Goal: Connect with others: Participate in discussion

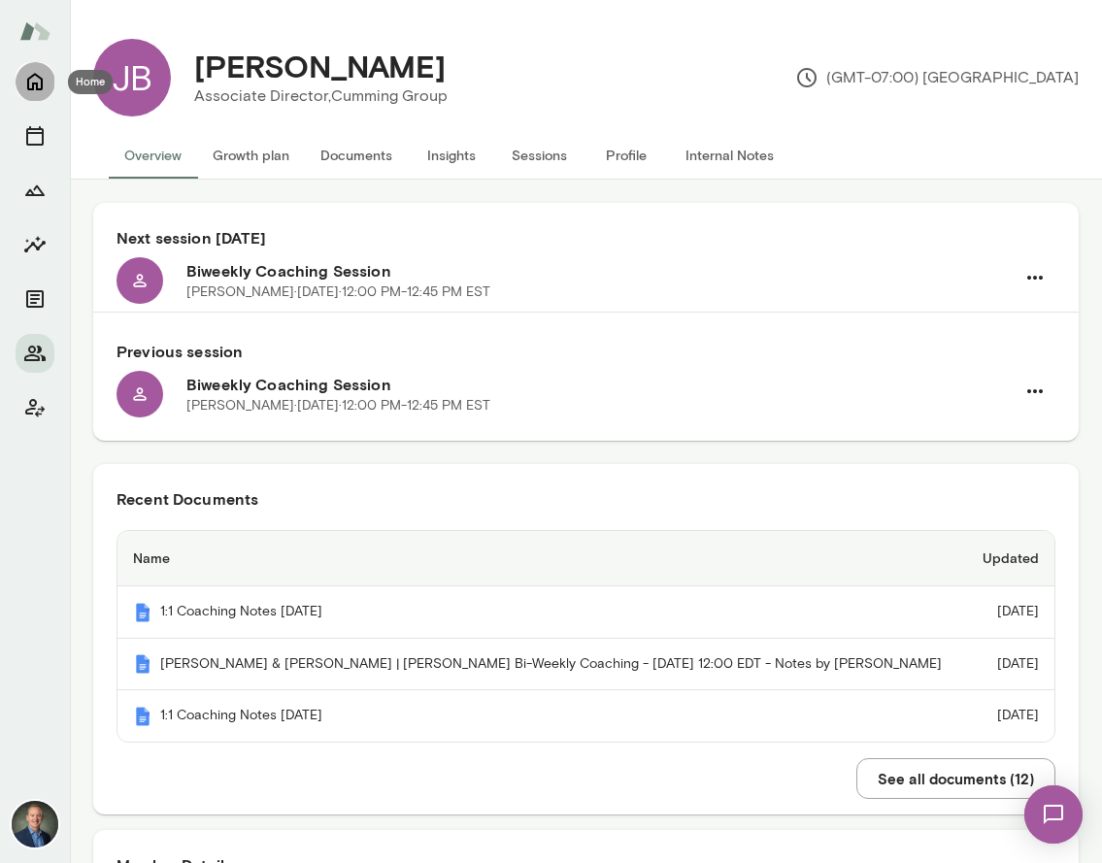
click at [41, 76] on icon "Home" at bounding box center [34, 81] width 23 height 23
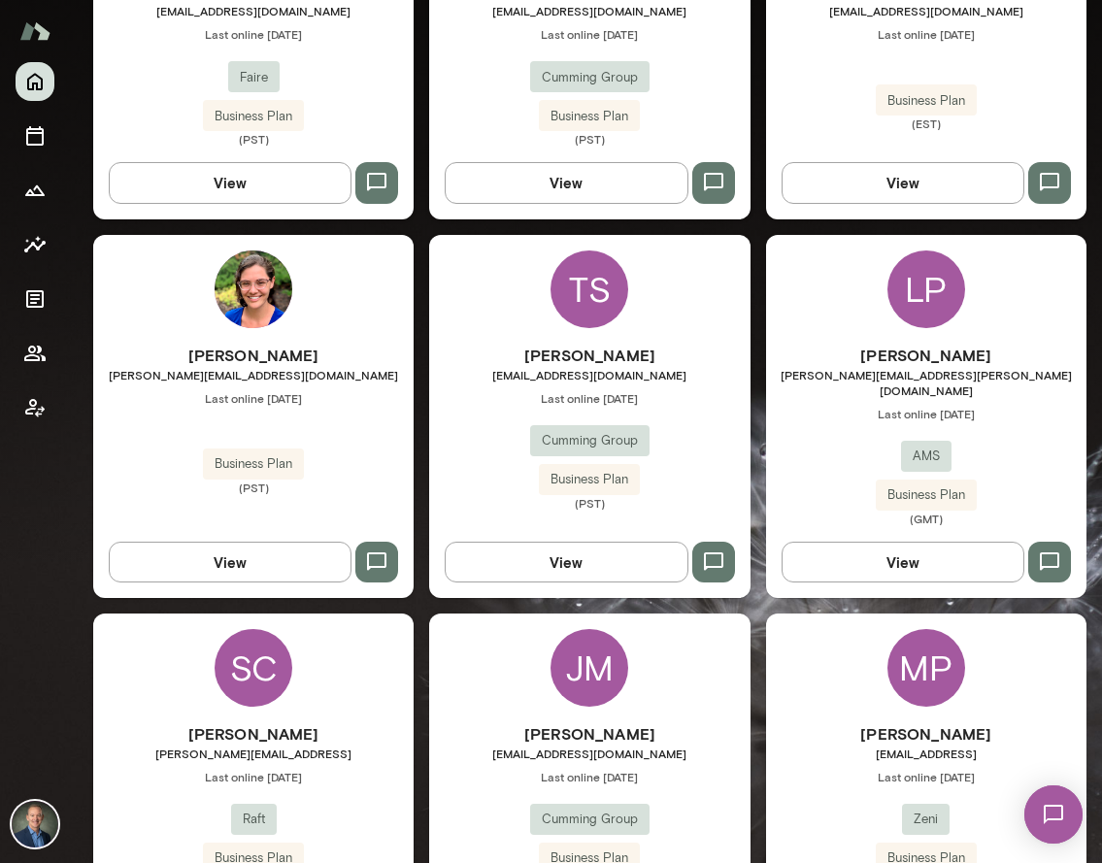
scroll to position [1097, 0]
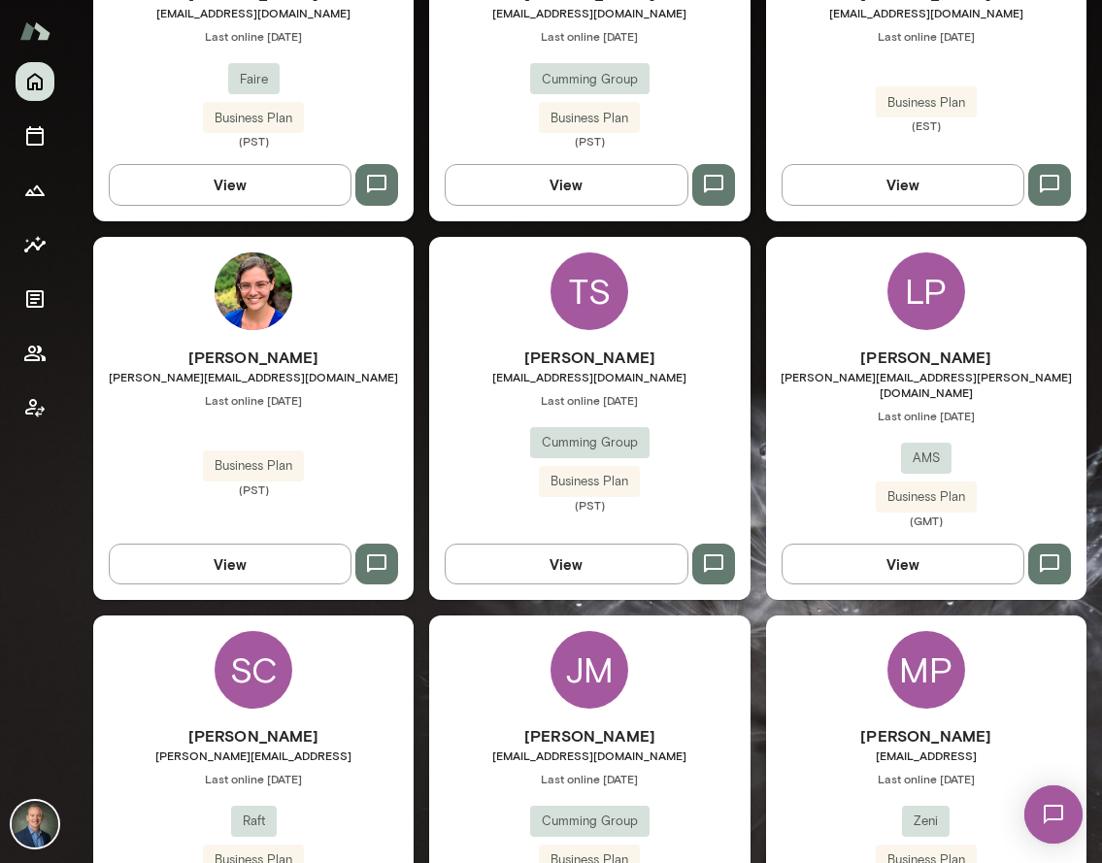
click at [472, 401] on div "Trevor Shulters tshulters@cumming-group.com Last online July 10 Cumming Group B…" at bounding box center [589, 429] width 320 height 167
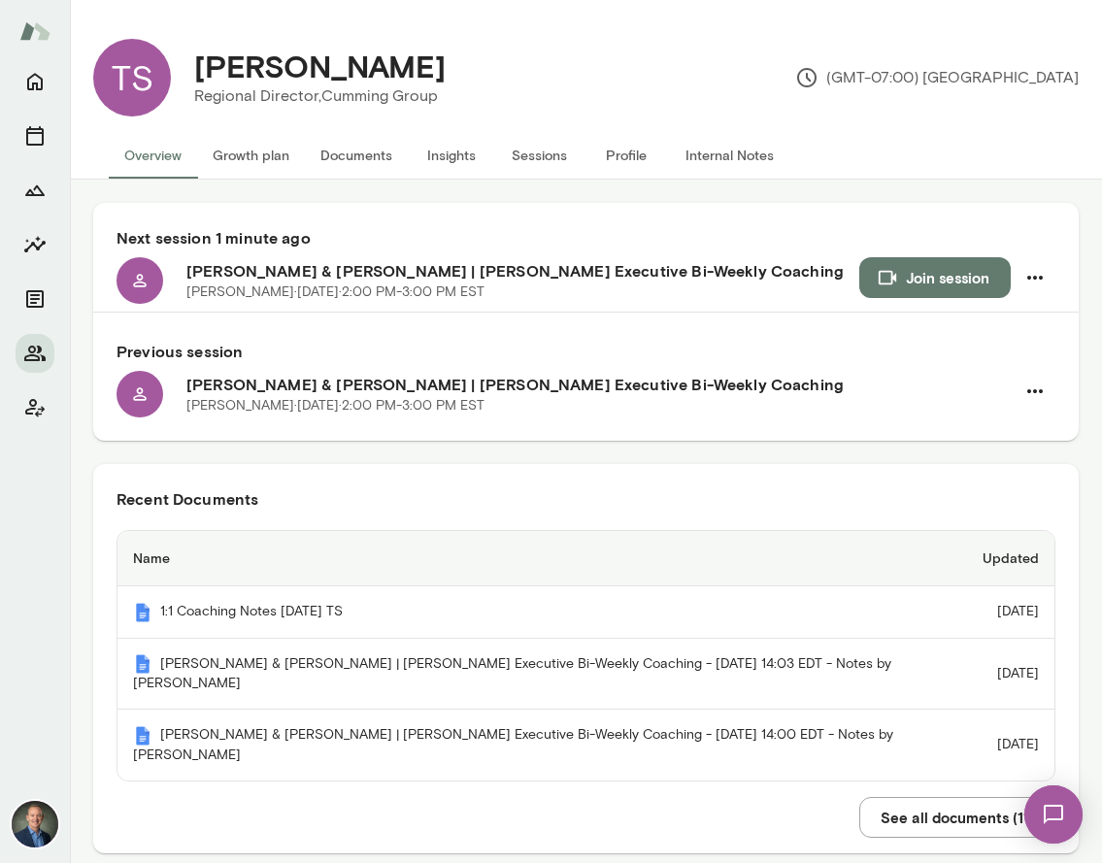
click at [963, 275] on button "Join session" at bounding box center [935, 277] width 152 height 41
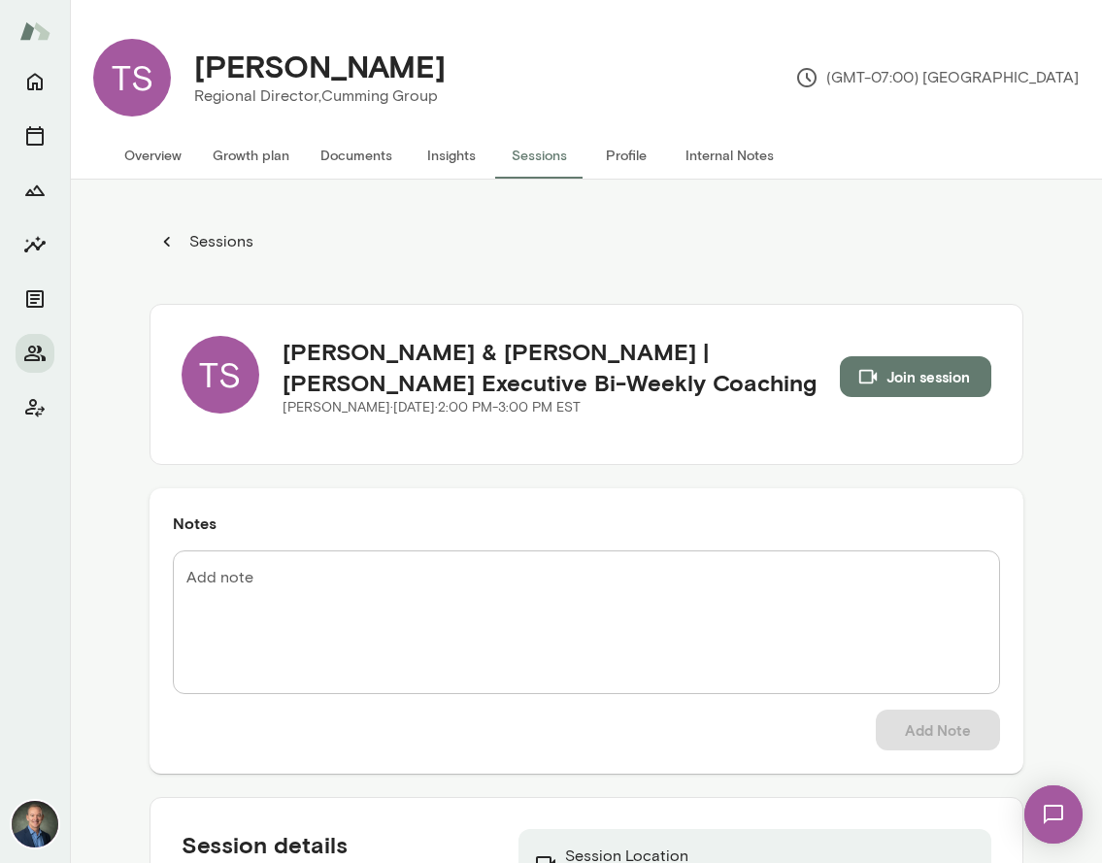
click at [363, 157] on button "Documents" at bounding box center [356, 155] width 103 height 47
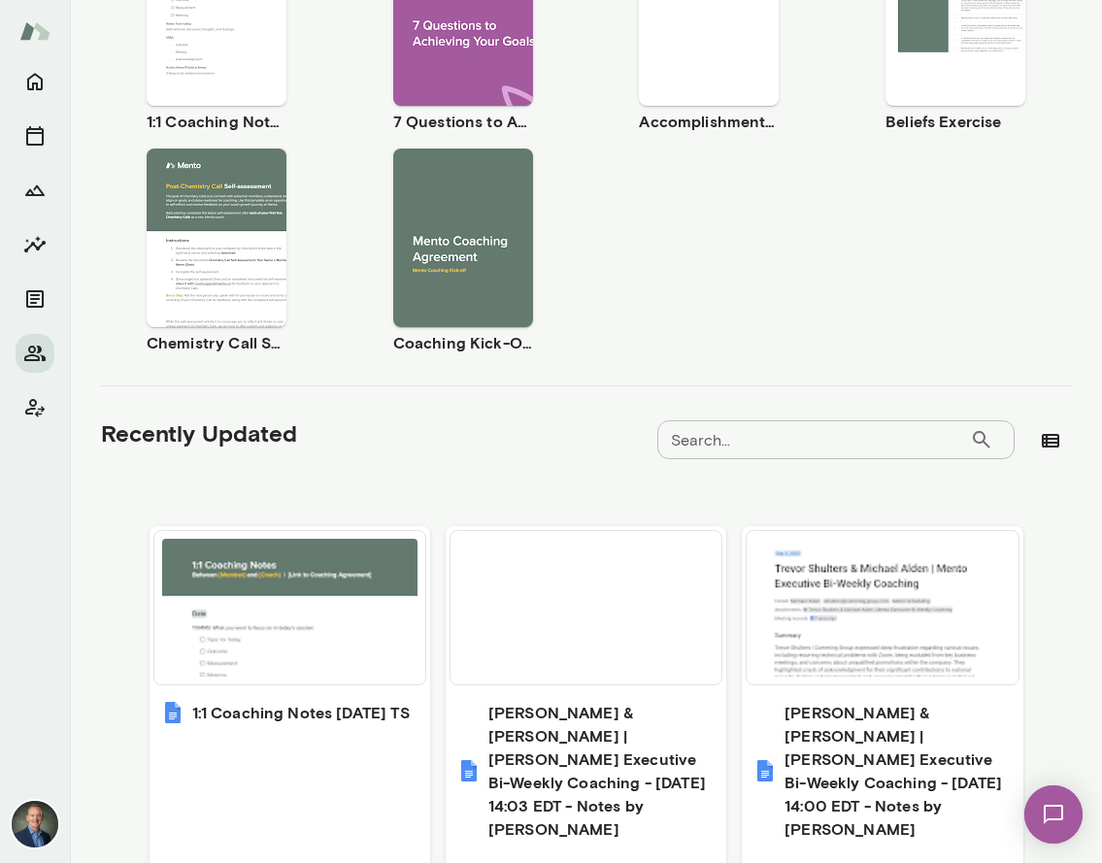
scroll to position [461, 0]
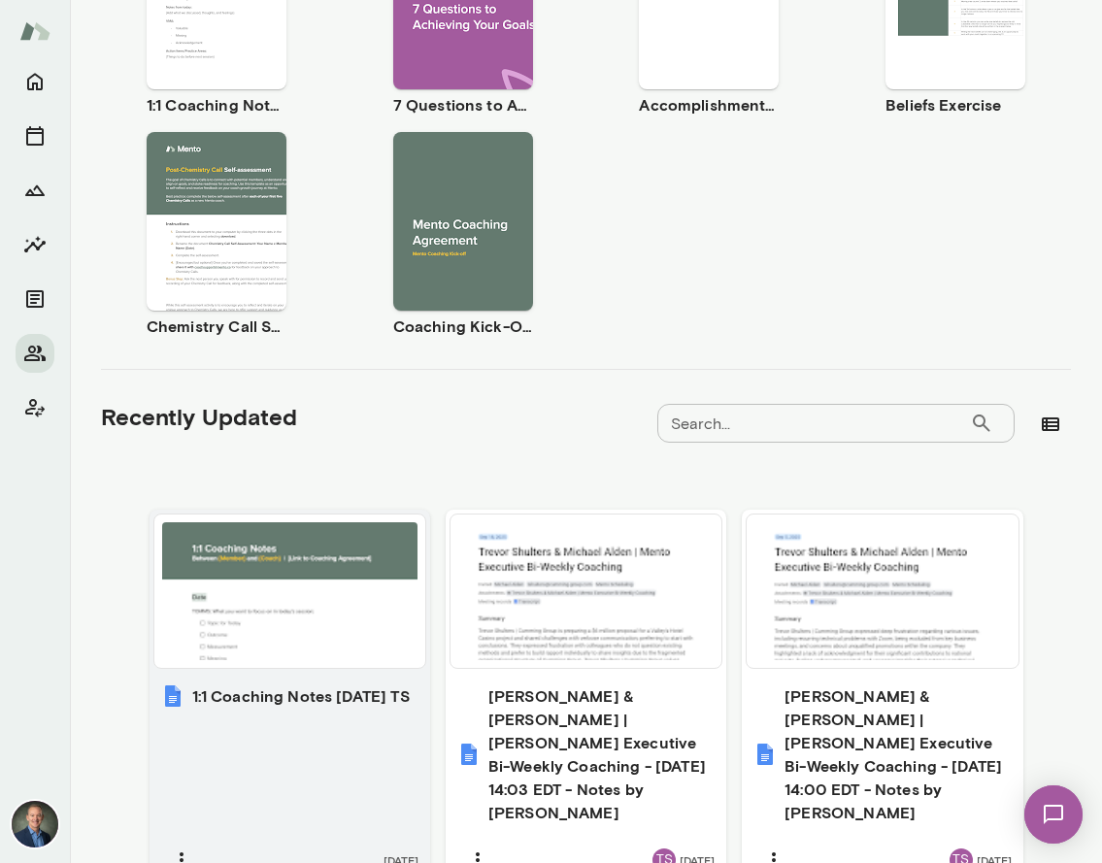
click at [295, 608] on div at bounding box center [289, 591] width 255 height 138
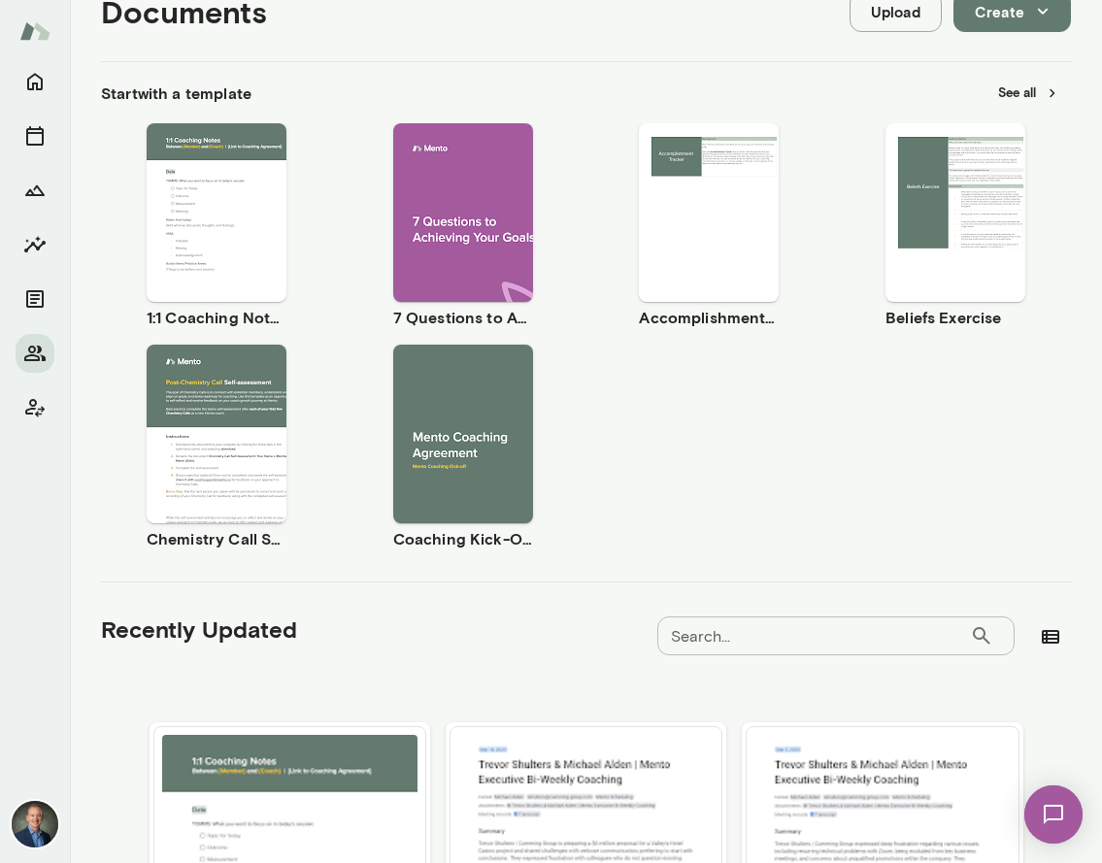
scroll to position [0, 0]
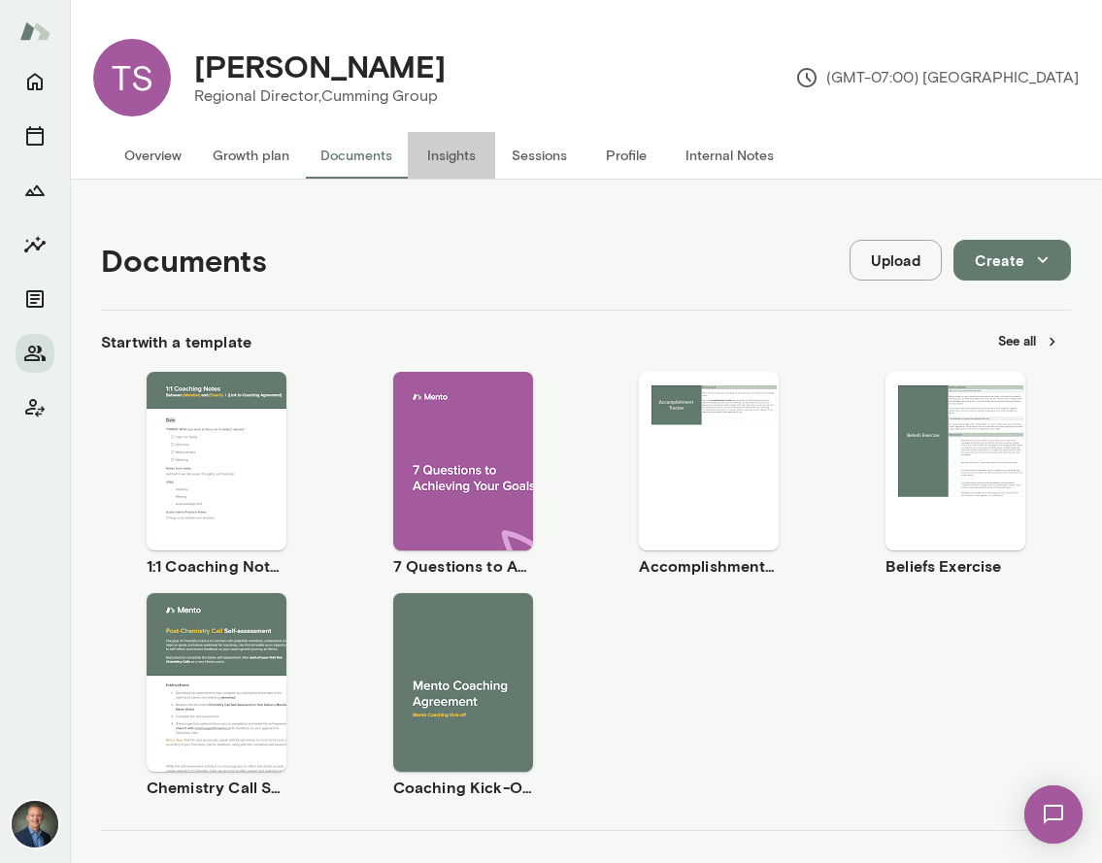
click at [435, 153] on button "Insights" at bounding box center [451, 155] width 87 height 47
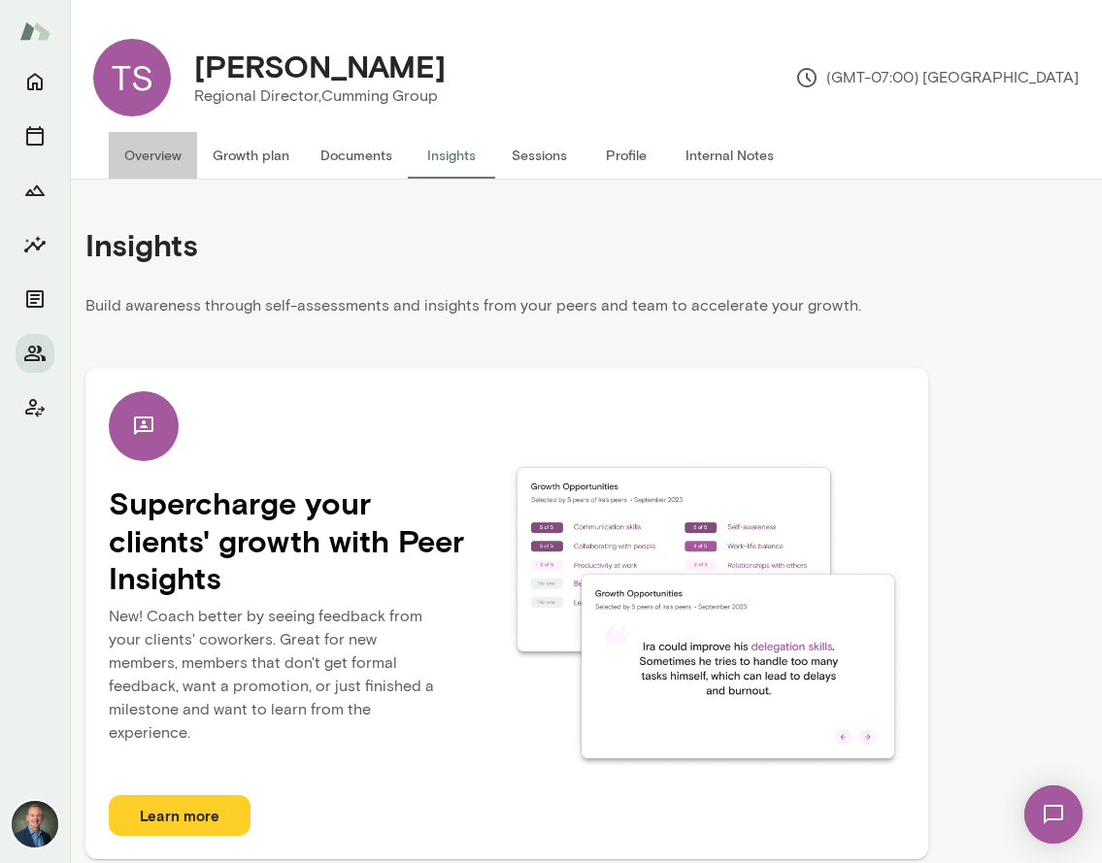
click at [147, 154] on button "Overview" at bounding box center [153, 155] width 88 height 47
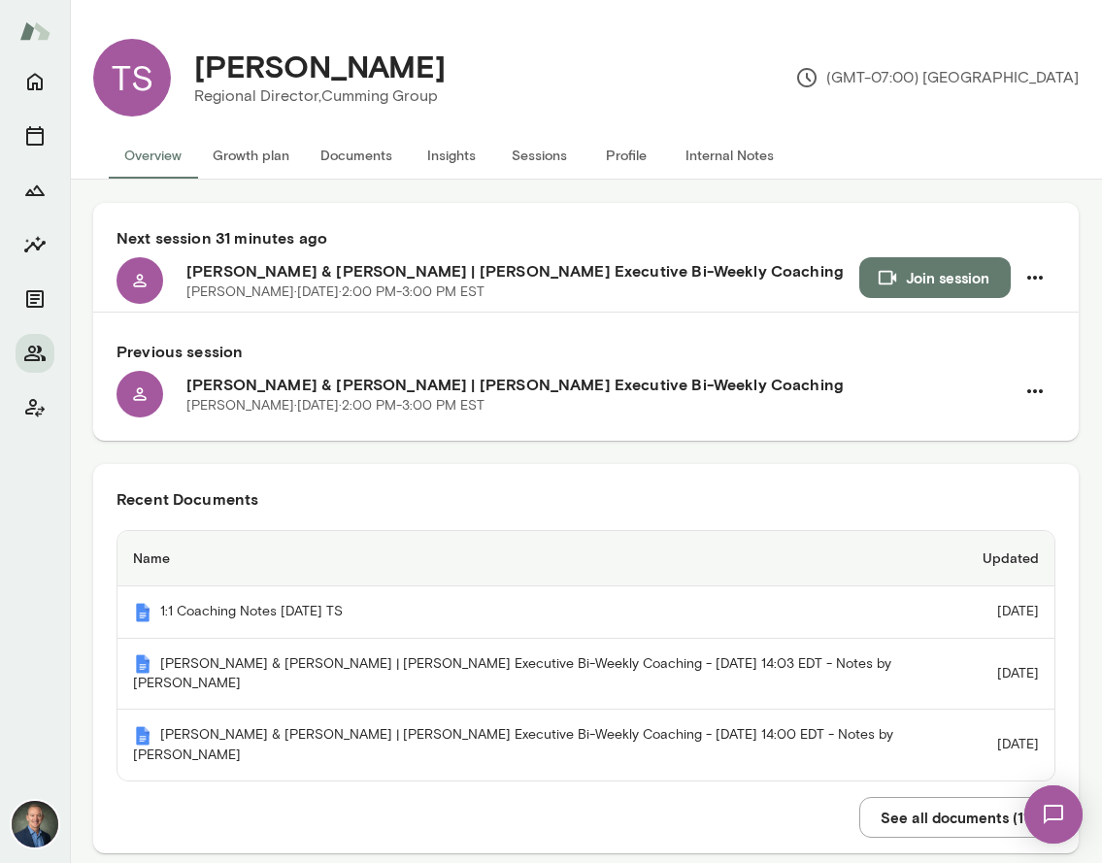
click at [881, 273] on icon "button" at bounding box center [887, 277] width 21 height 21
